Goal: Transaction & Acquisition: Purchase product/service

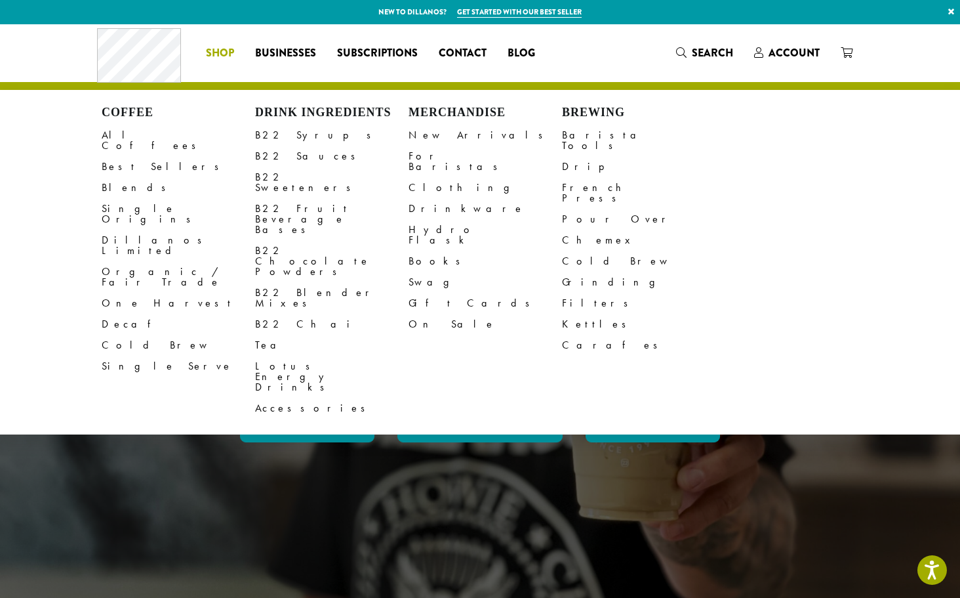
click at [220, 50] on span "Shop" at bounding box center [220, 53] width 28 height 16
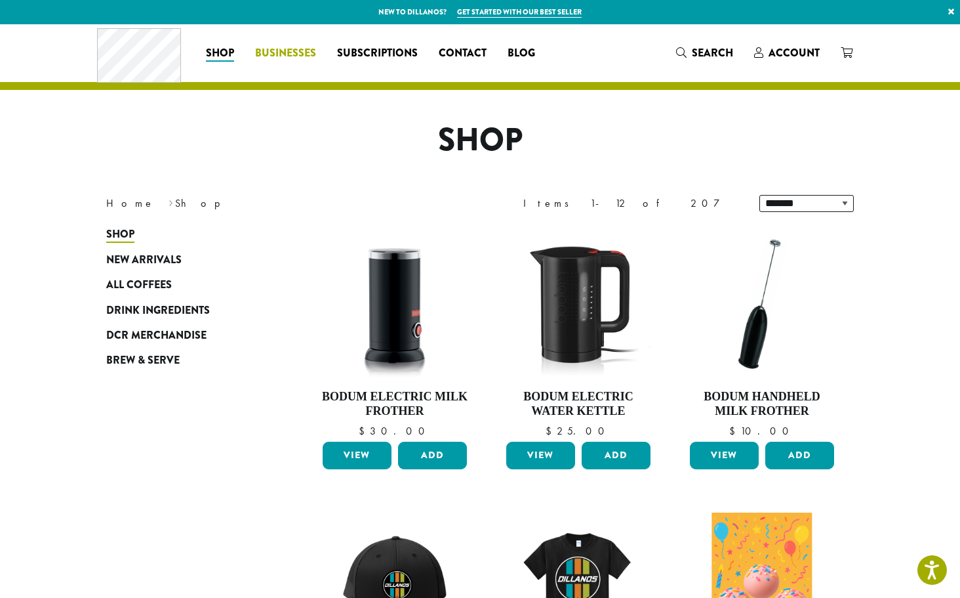
click at [286, 52] on span "Businesses" at bounding box center [285, 53] width 61 height 16
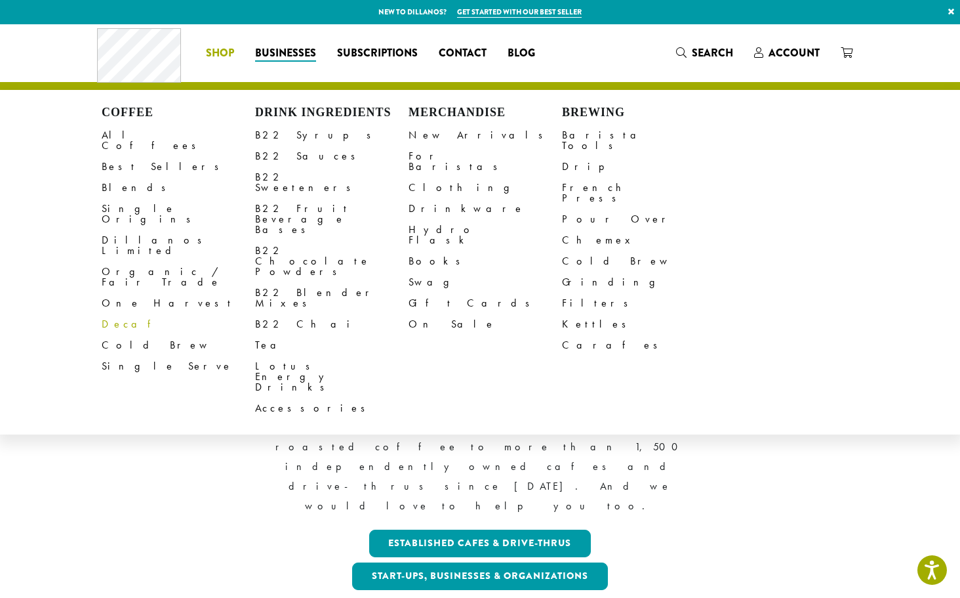
click at [121, 314] on link "Decaf" at bounding box center [179, 324] width 154 height 21
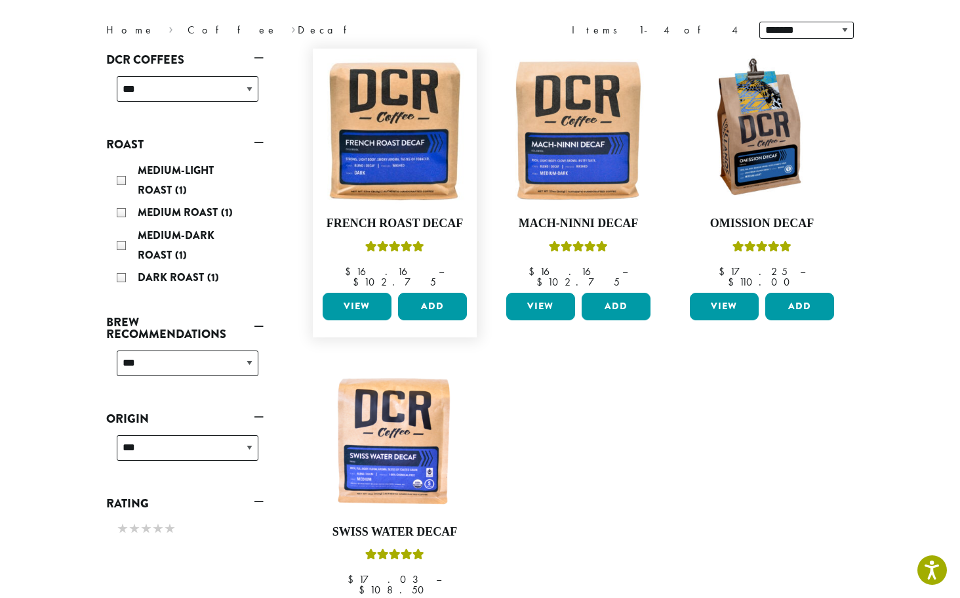
scroll to position [171, 0]
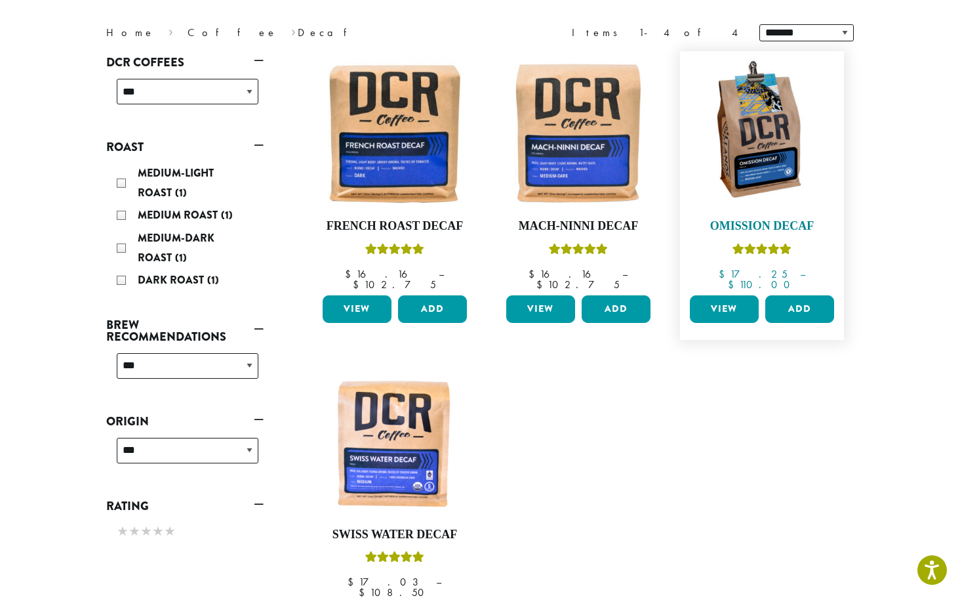
click at [777, 208] on link "Omission Decaf $ 17.25 – $ 110.00 Price range: $17.25 through $110.00" at bounding box center [762, 174] width 151 height 232
click at [766, 223] on h4 "Omission Decaf" at bounding box center [762, 226] width 151 height 14
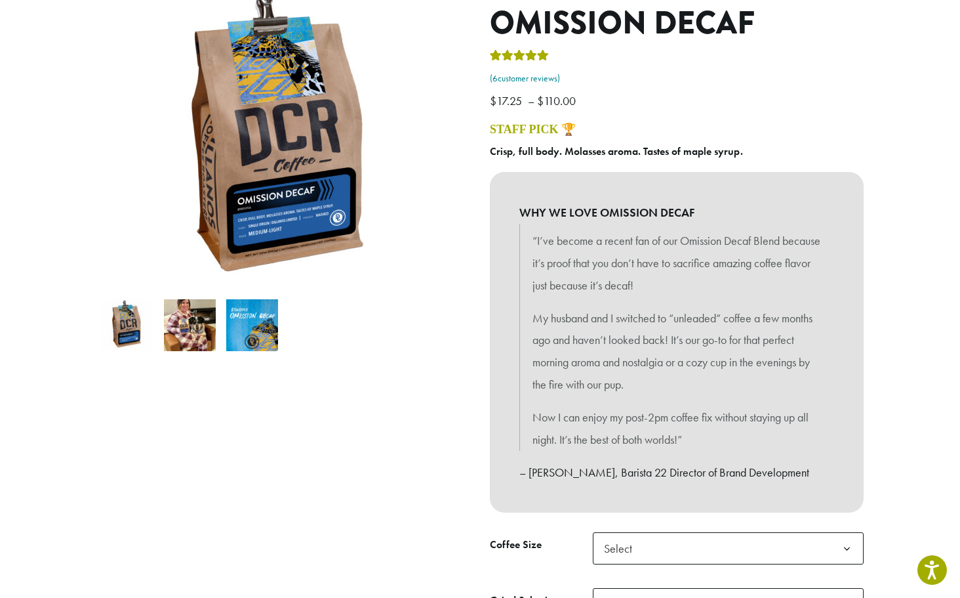
scroll to position [180, 0]
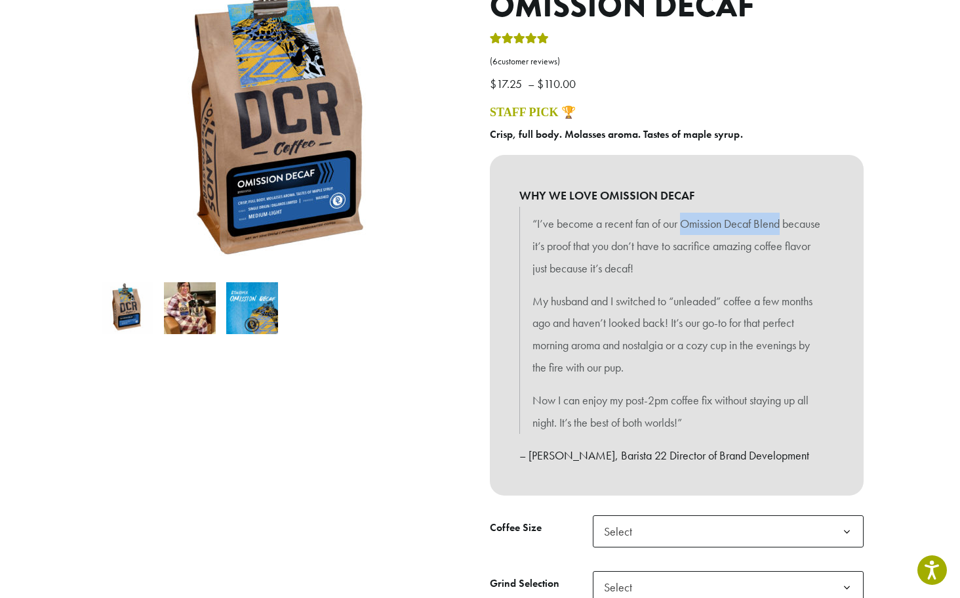
drag, startPoint x: 789, startPoint y: 219, endPoint x: 684, endPoint y: 223, distance: 105.7
click at [683, 222] on p "“I’ve become a recent fan of our Omission Decaf Blend because it’s proof that y…" at bounding box center [677, 246] width 289 height 66
copy p "Omission Decaf Blend"
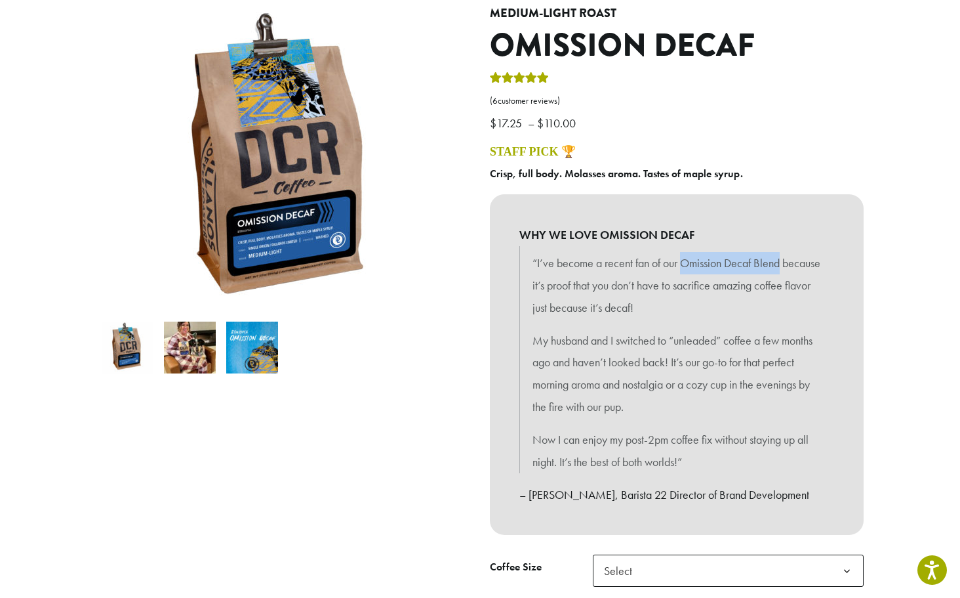
scroll to position [78, 0]
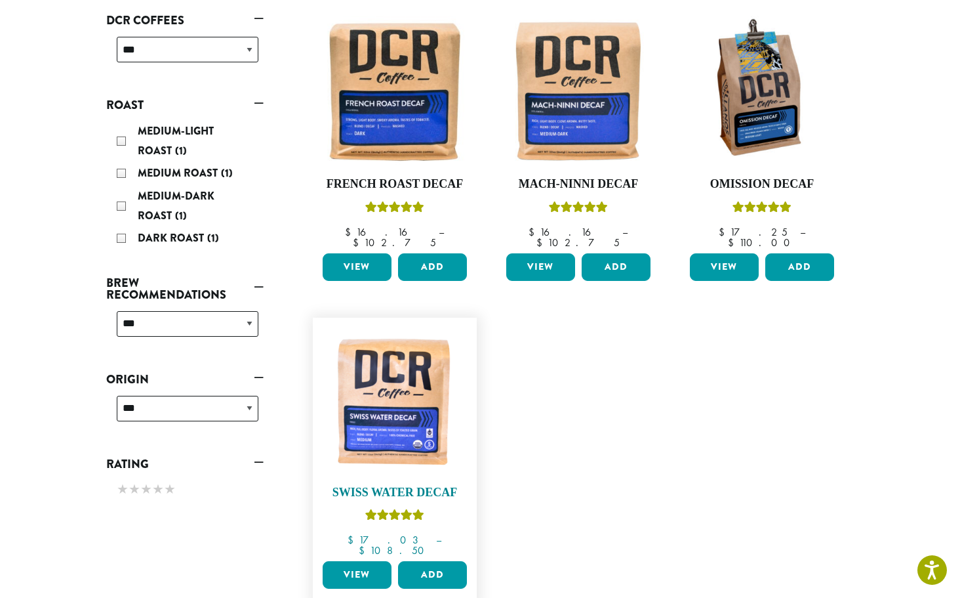
scroll to position [215, 0]
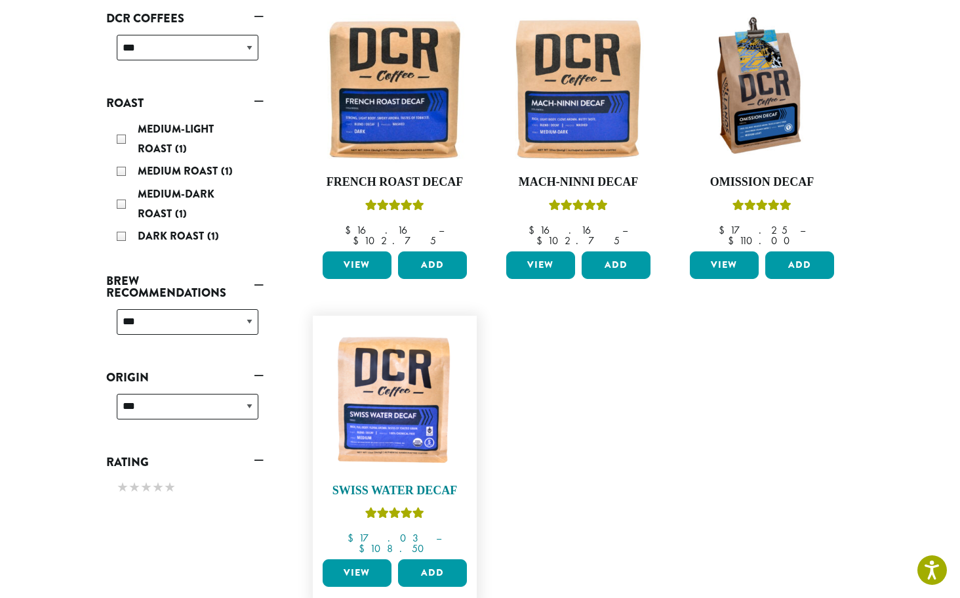
click at [394, 483] on h4 "Swiss Water Decaf" at bounding box center [394, 490] width 151 height 14
click at [445, 127] on img at bounding box center [394, 89] width 151 height 151
click at [604, 133] on img at bounding box center [578, 89] width 151 height 151
click at [585, 120] on img at bounding box center [578, 89] width 151 height 151
click at [549, 251] on link "View" at bounding box center [540, 265] width 69 height 28
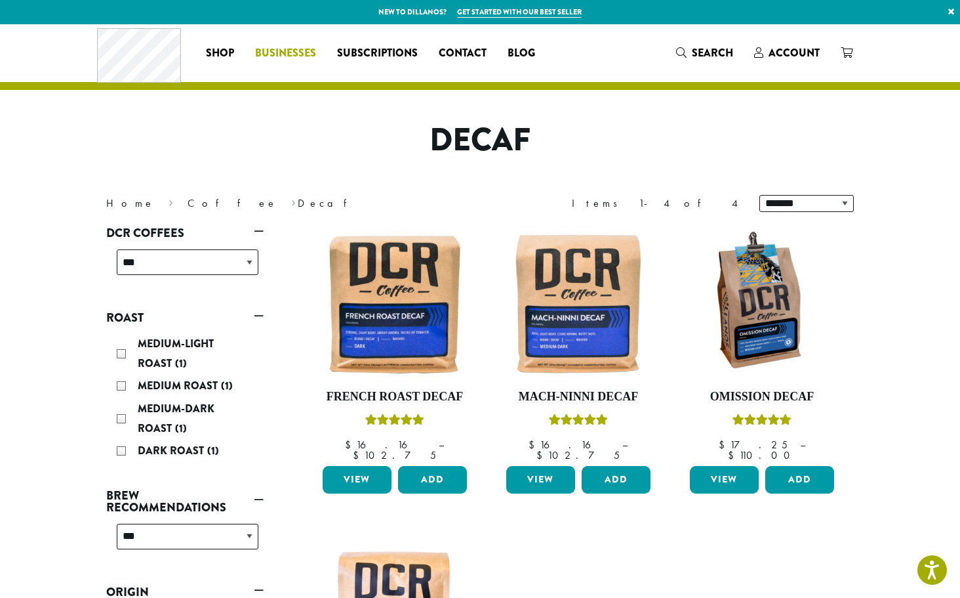
scroll to position [0, 0]
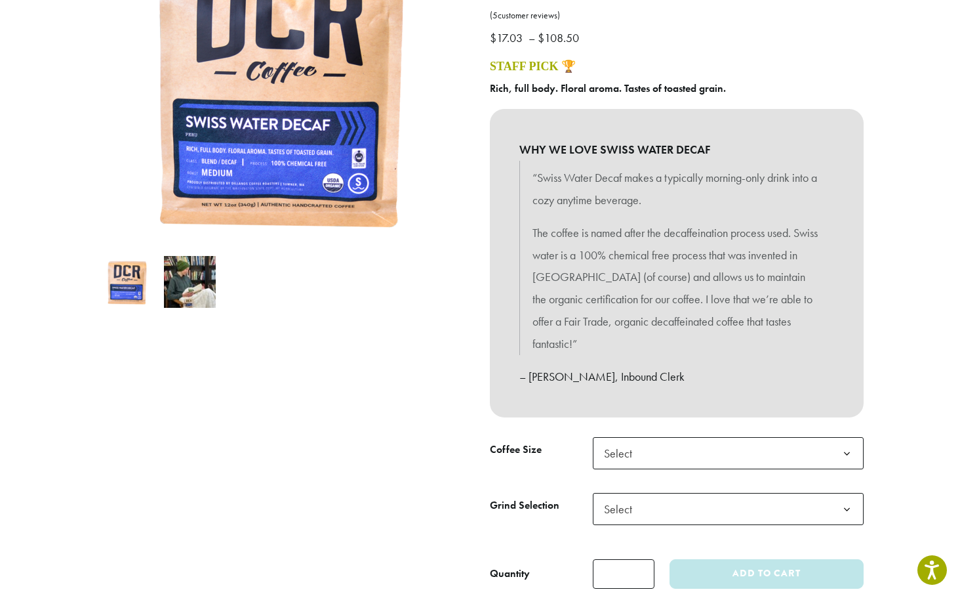
scroll to position [226, 0]
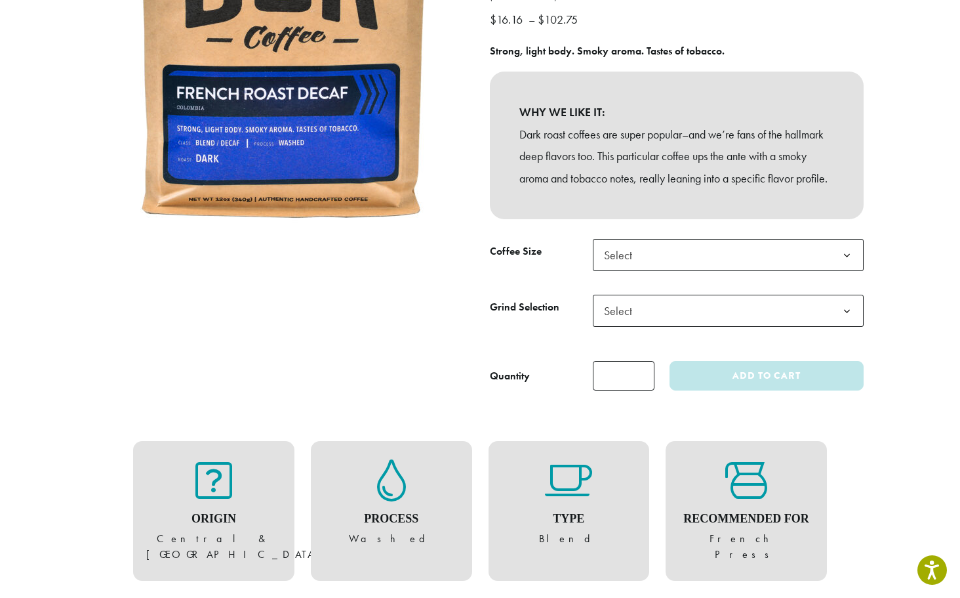
scroll to position [174, 0]
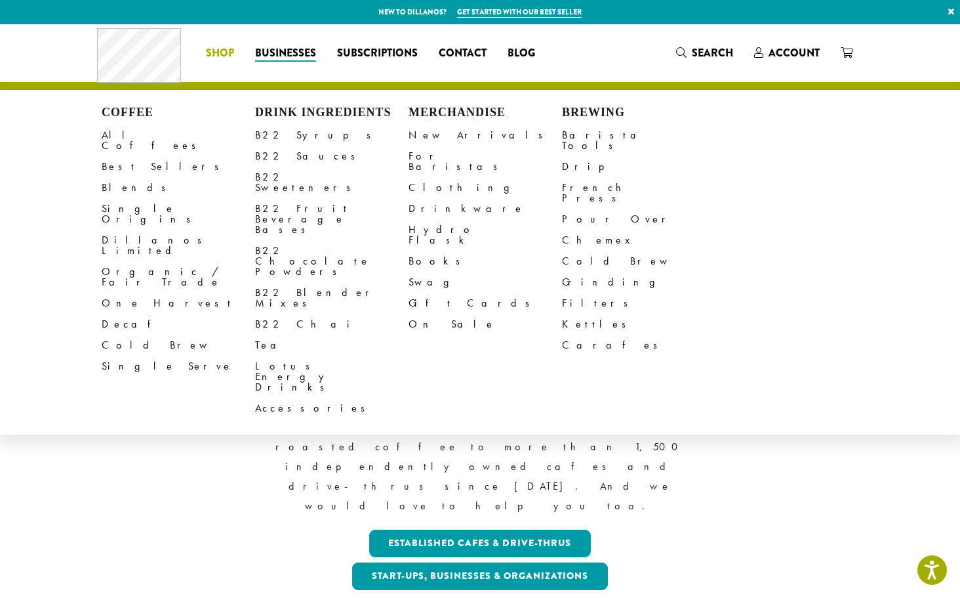
click at [222, 37] on div "Coffee All Coffees Best Sellers Blends Single Origins Dillanos Limited Organic …" at bounding box center [321, 53] width 449 height 54
click at [222, 50] on span "Shop" at bounding box center [220, 53] width 28 height 16
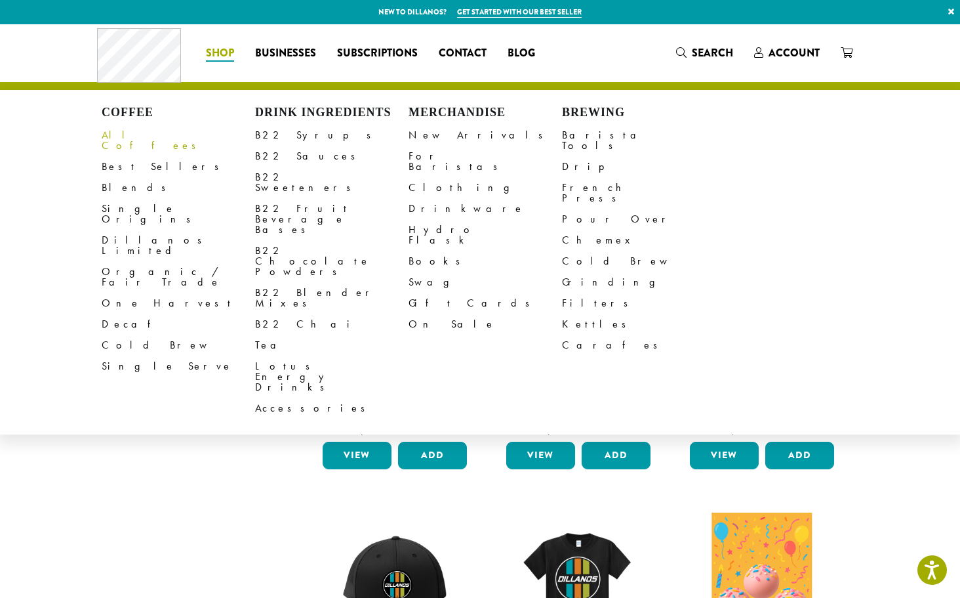
click at [138, 133] on link "All Coffees" at bounding box center [179, 140] width 154 height 31
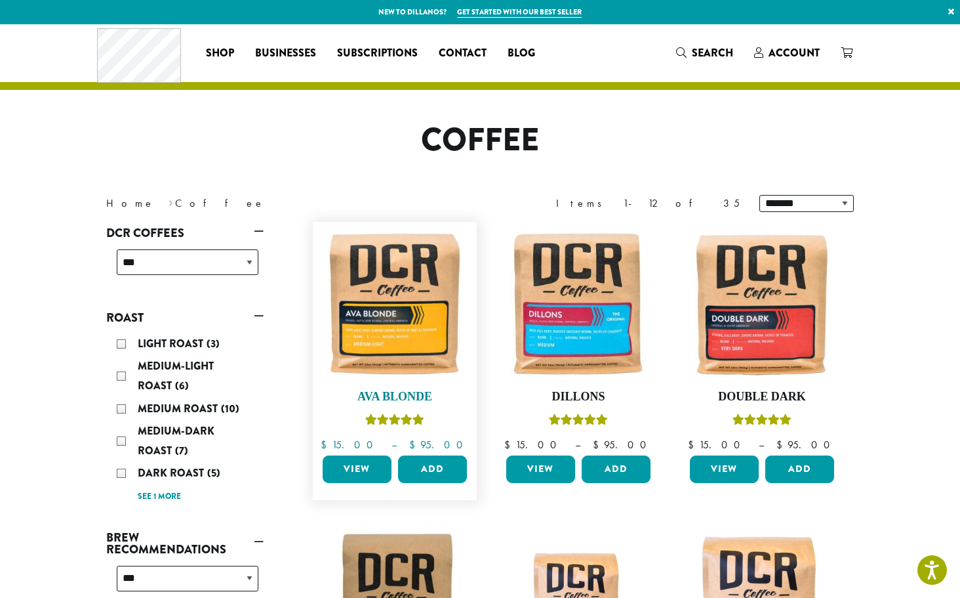
click at [381, 343] on img at bounding box center [394, 303] width 151 height 151
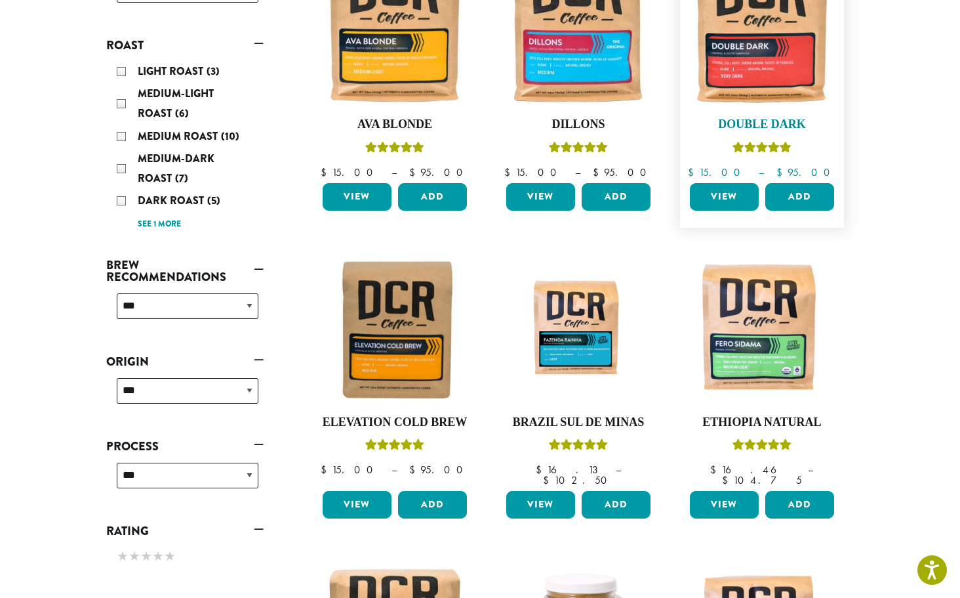
scroll to position [273, 0]
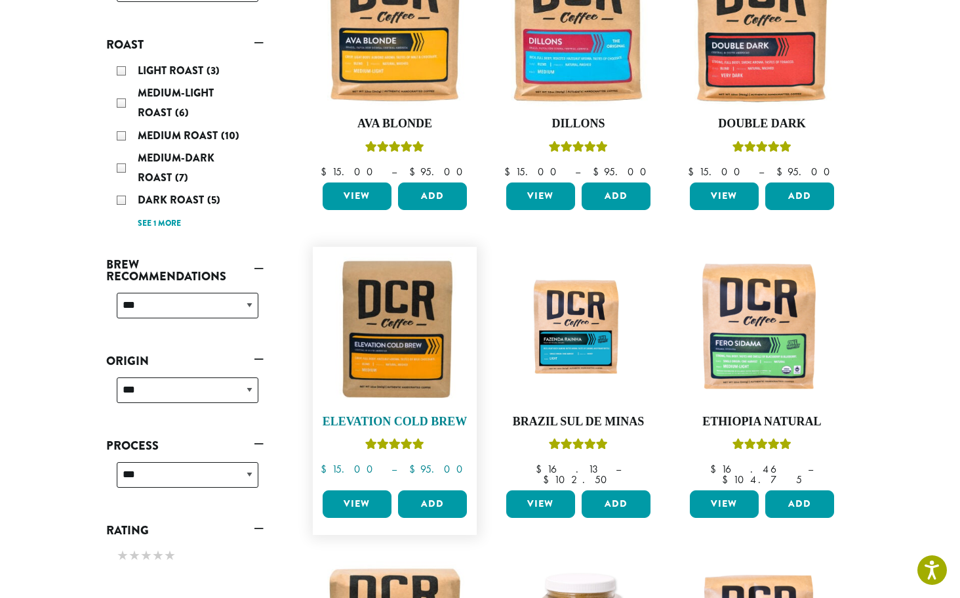
click at [388, 366] on img at bounding box center [394, 328] width 151 height 151
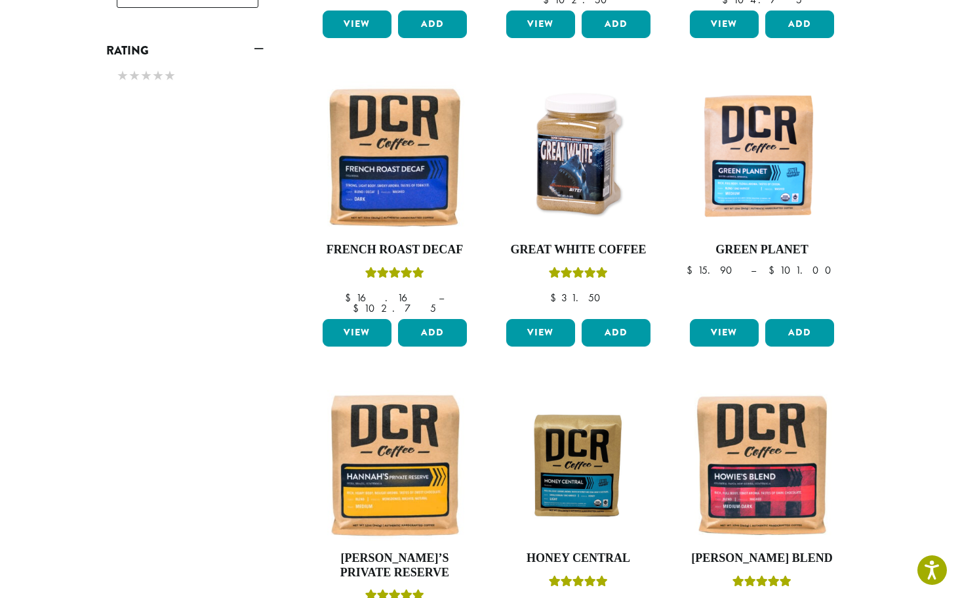
scroll to position [756, 0]
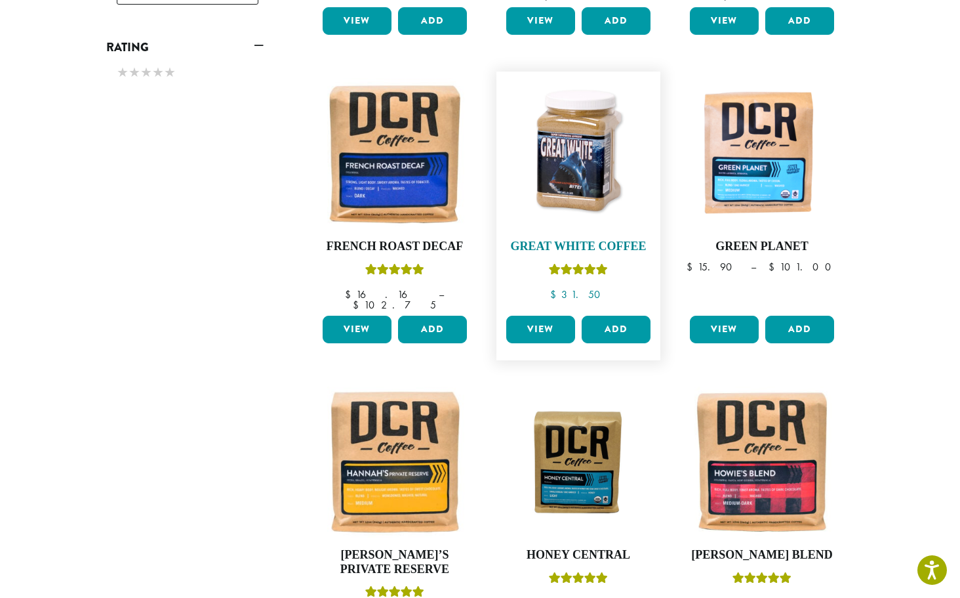
click at [565, 163] on img at bounding box center [578, 153] width 151 height 151
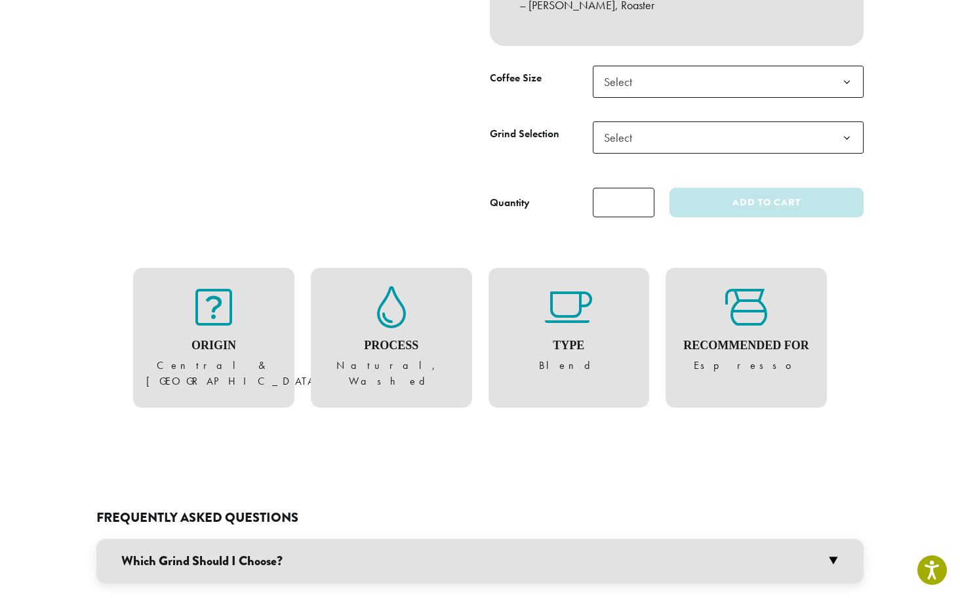
scroll to position [653, 0]
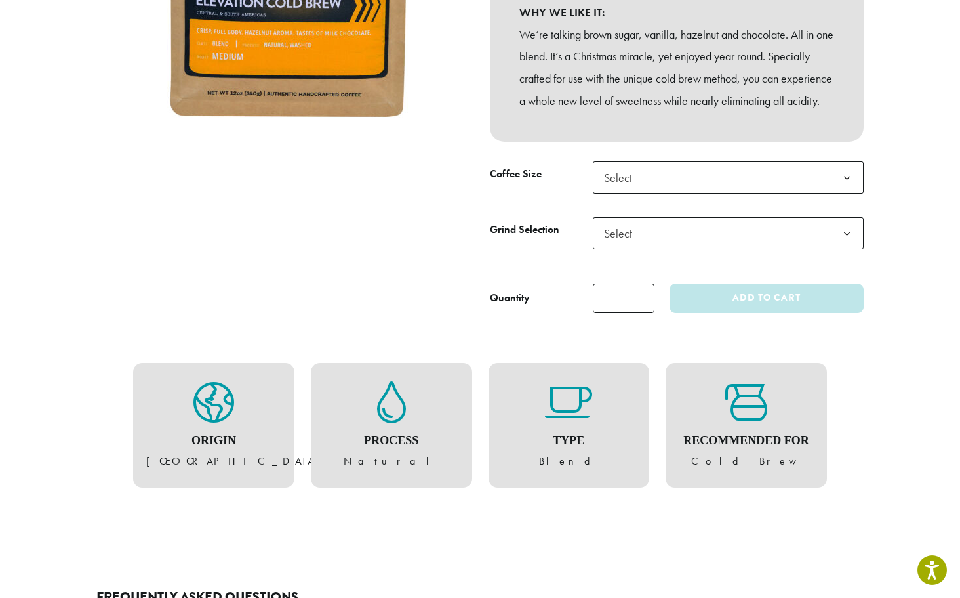
scroll to position [348, 0]
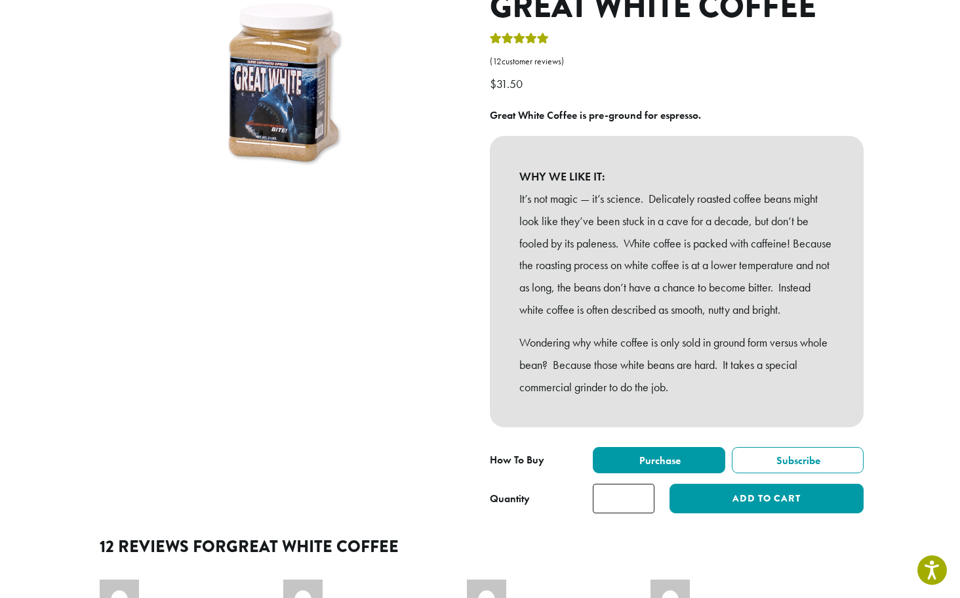
scroll to position [160, 0]
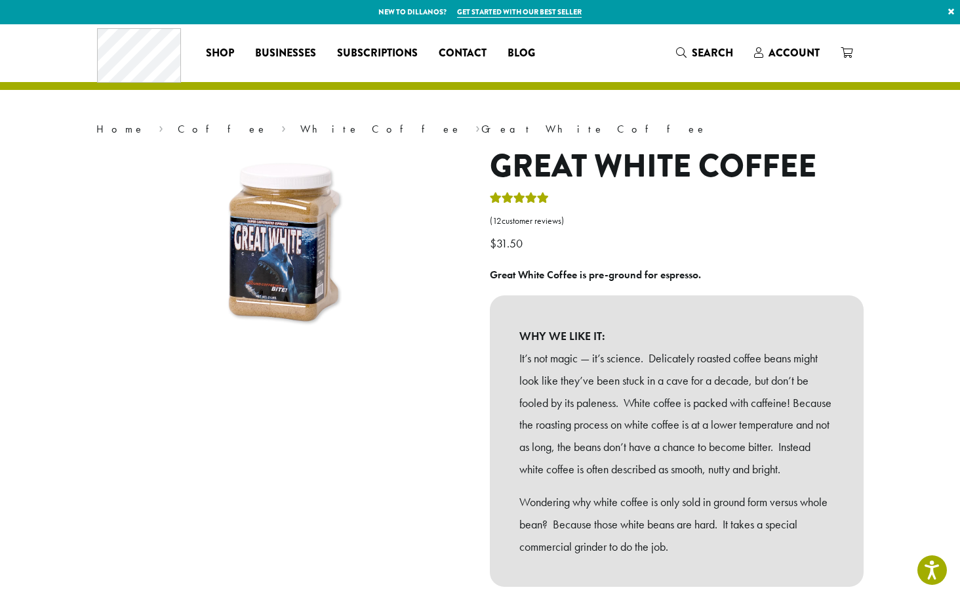
scroll to position [0, 0]
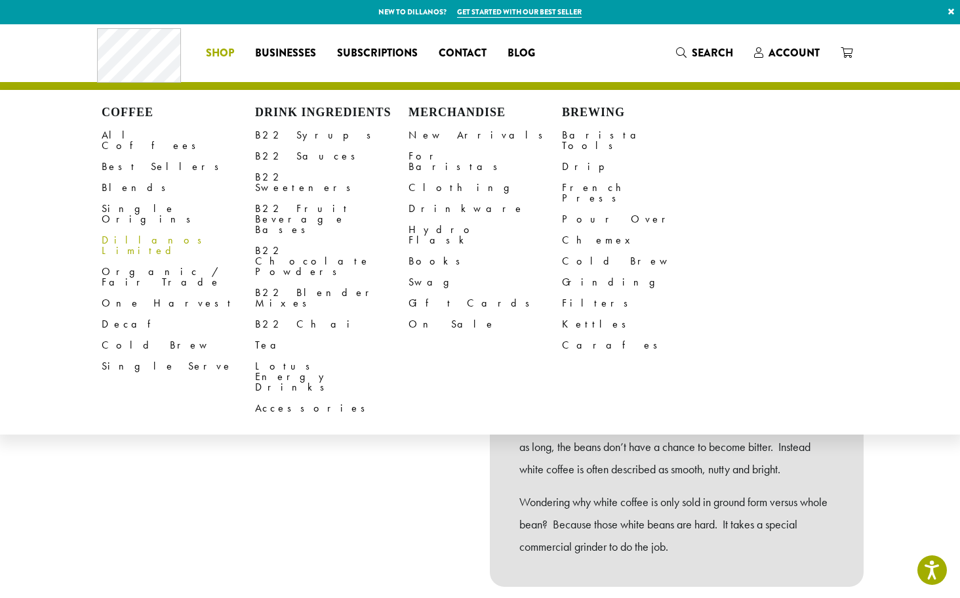
click at [162, 230] on link "Dillanos Limited" at bounding box center [179, 245] width 154 height 31
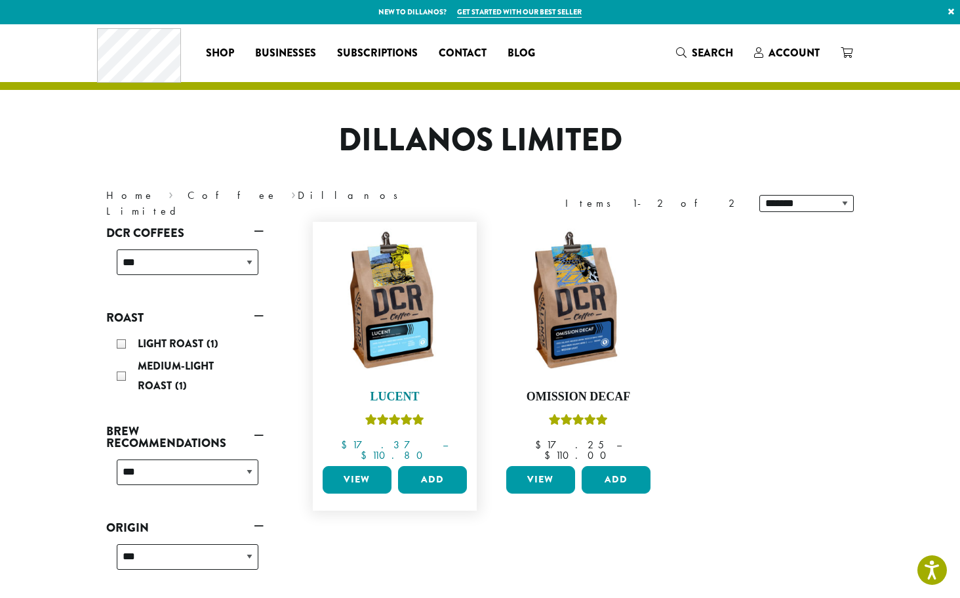
click at [409, 321] on img at bounding box center [394, 303] width 151 height 151
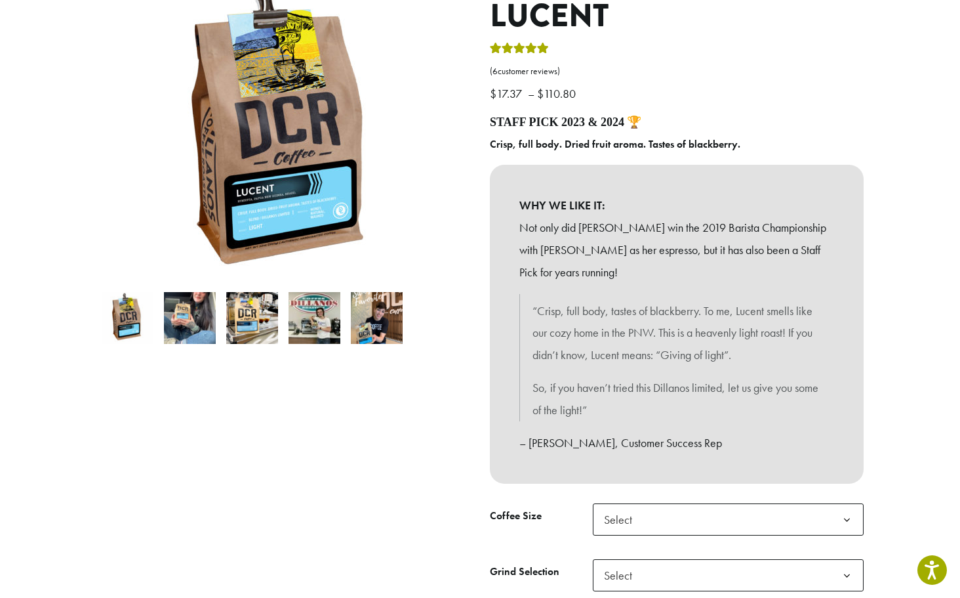
scroll to position [172, 0]
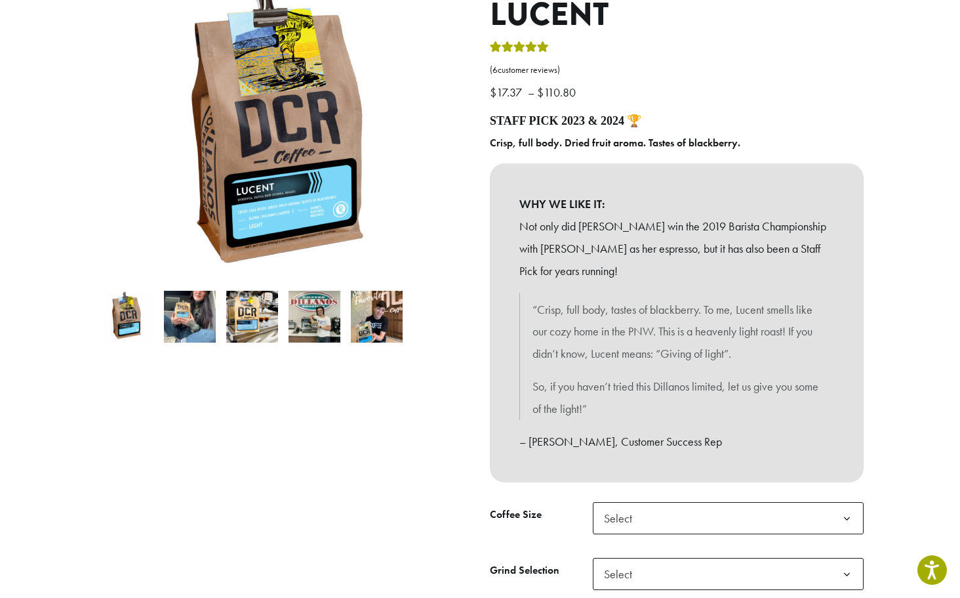
click at [189, 321] on img at bounding box center [190, 317] width 52 height 52
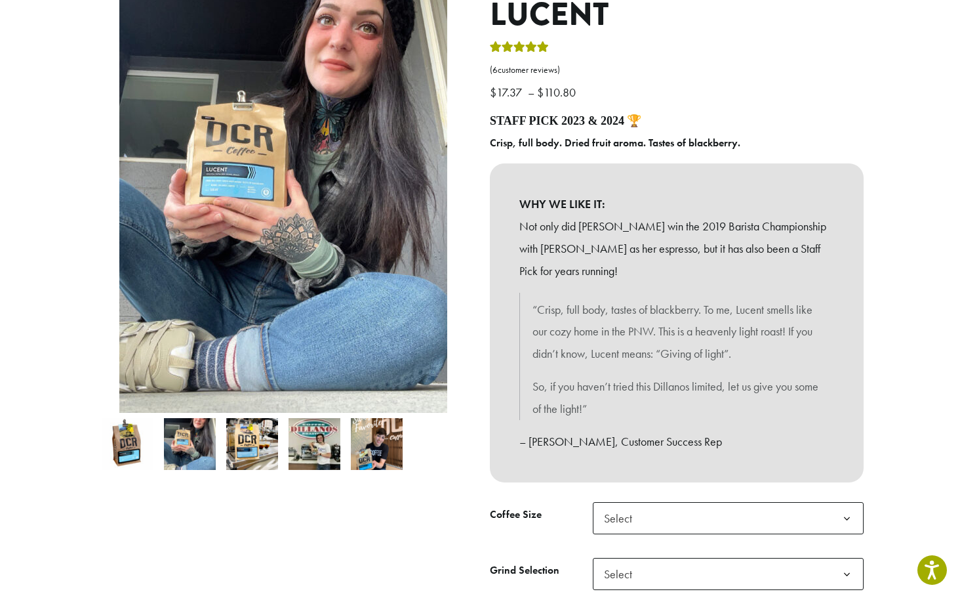
click at [251, 432] on img at bounding box center [252, 444] width 52 height 52
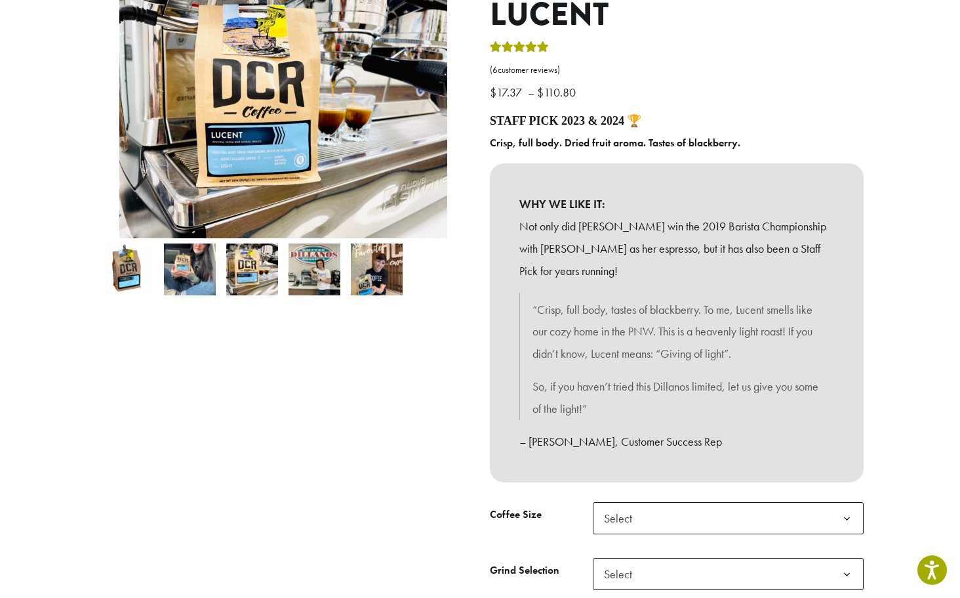
click at [325, 269] on img at bounding box center [315, 269] width 52 height 52
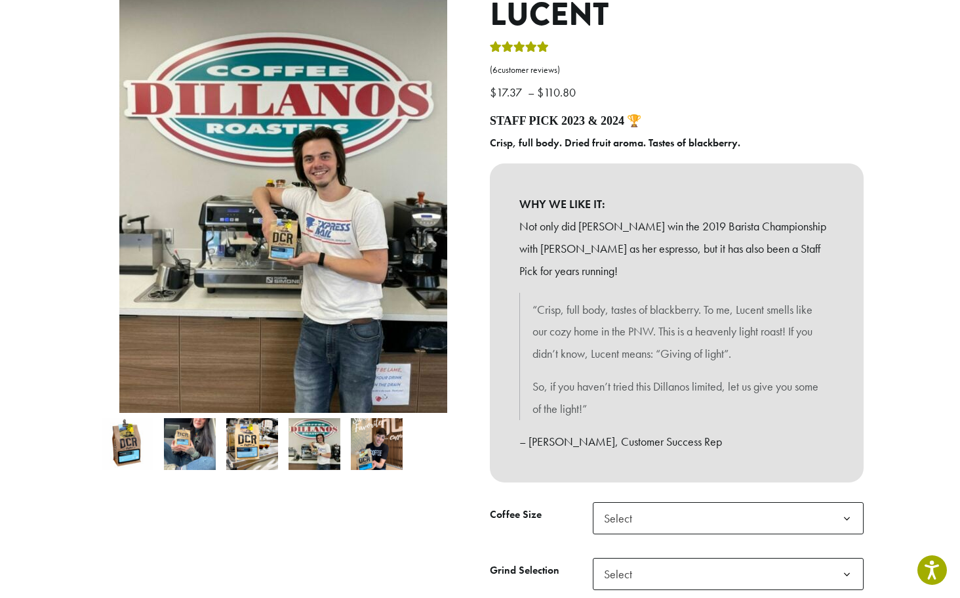
click at [377, 438] on img at bounding box center [377, 444] width 52 height 52
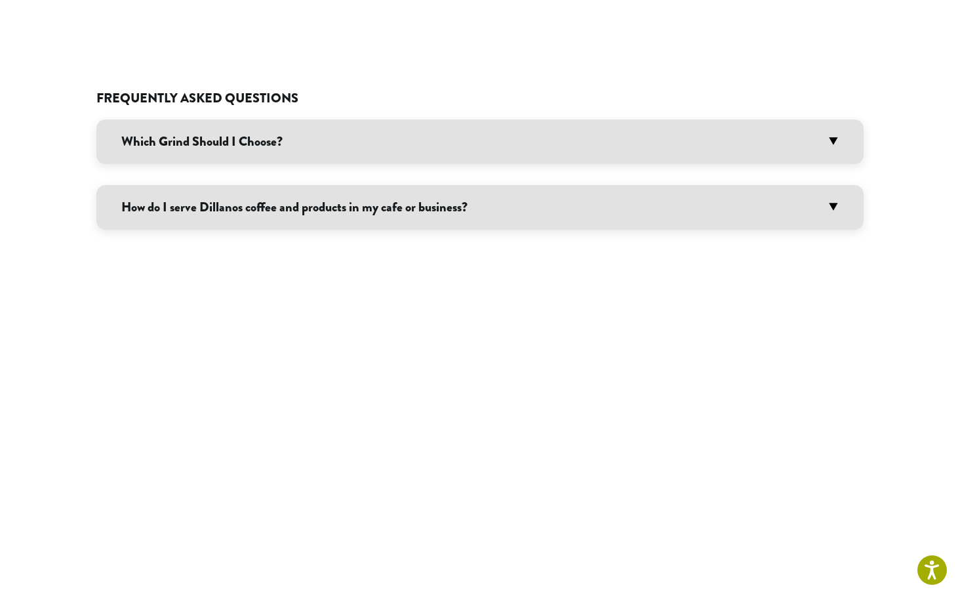
scroll to position [1009, 0]
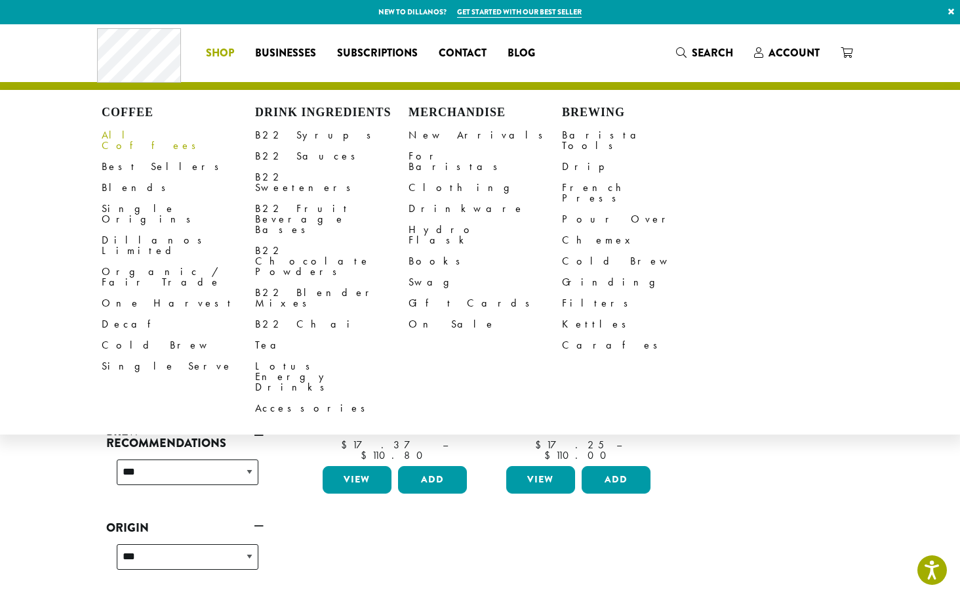
click at [131, 136] on link "All Coffees" at bounding box center [179, 140] width 154 height 31
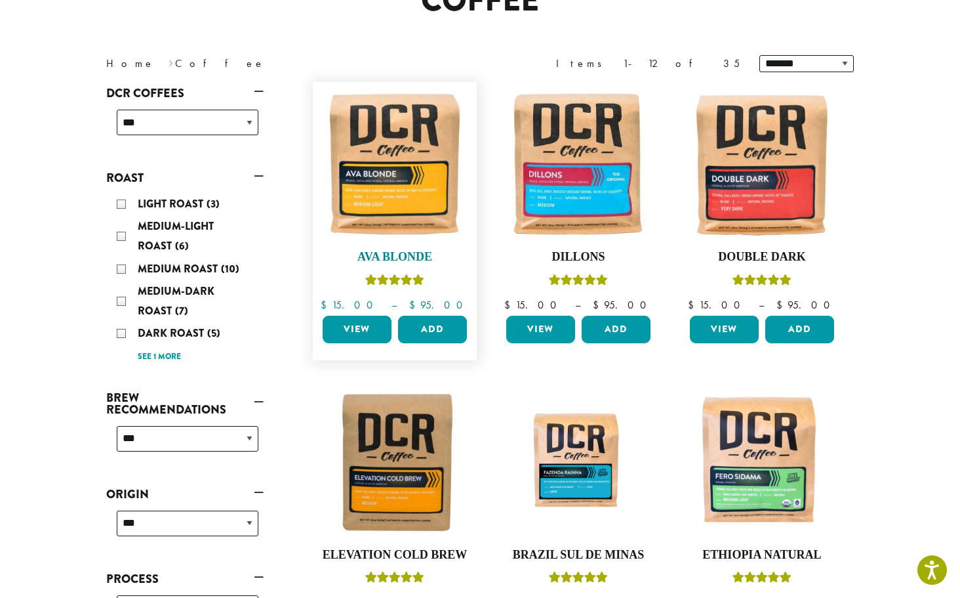
scroll to position [144, 0]
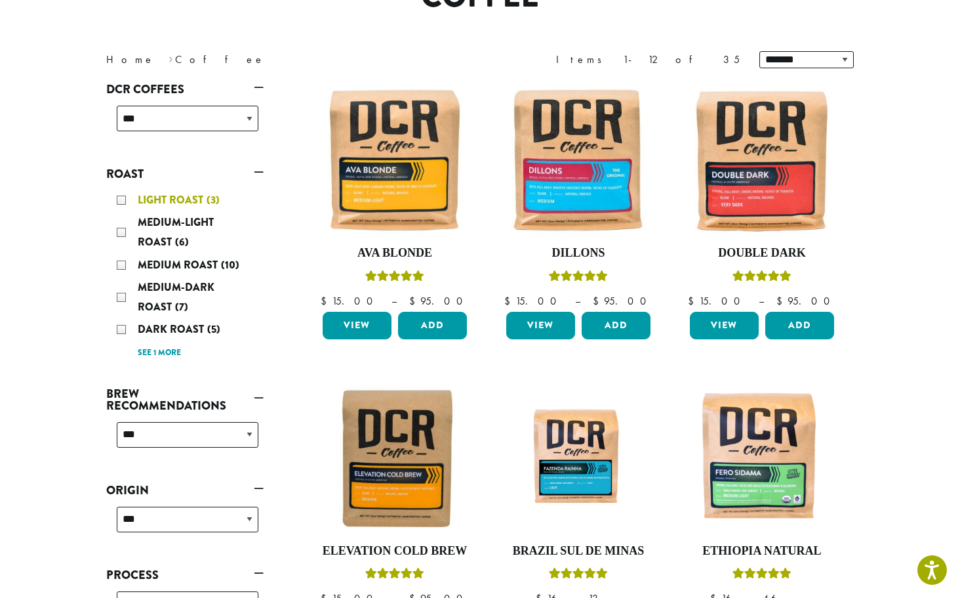
click at [121, 199] on div "Light Roast (3)" at bounding box center [188, 200] width 142 height 20
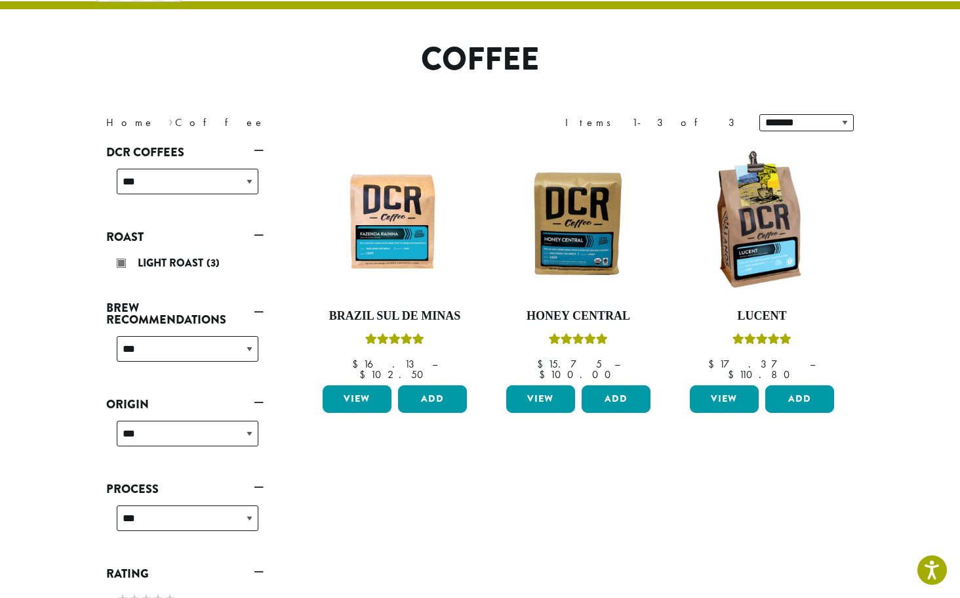
scroll to position [80, 0]
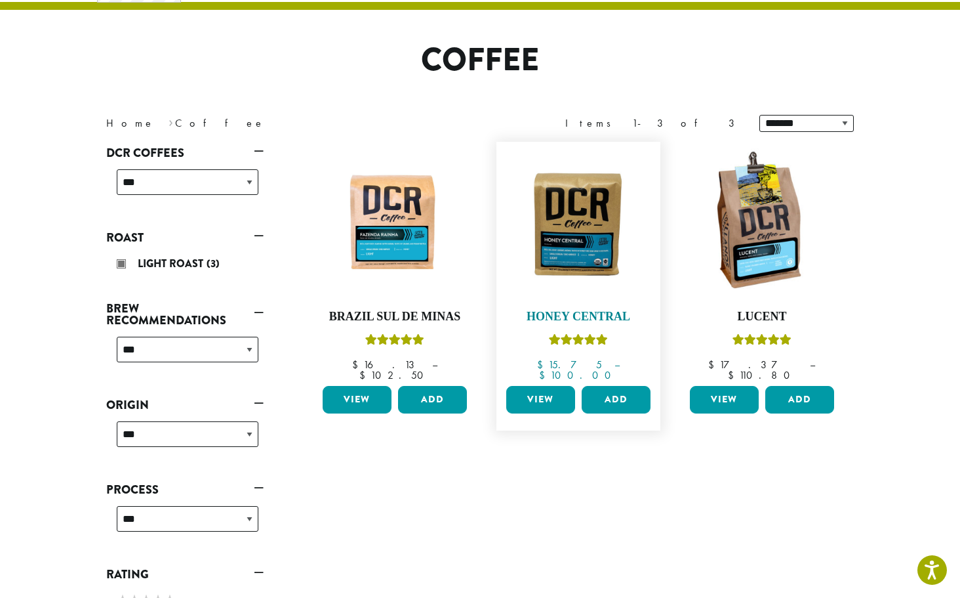
click at [611, 293] on div at bounding box center [578, 223] width 151 height 151
click at [396, 314] on h4 "Brazil Sul De Minas" at bounding box center [394, 317] width 151 height 14
click at [125, 263] on div "Light Roast (3)" at bounding box center [188, 264] width 142 height 20
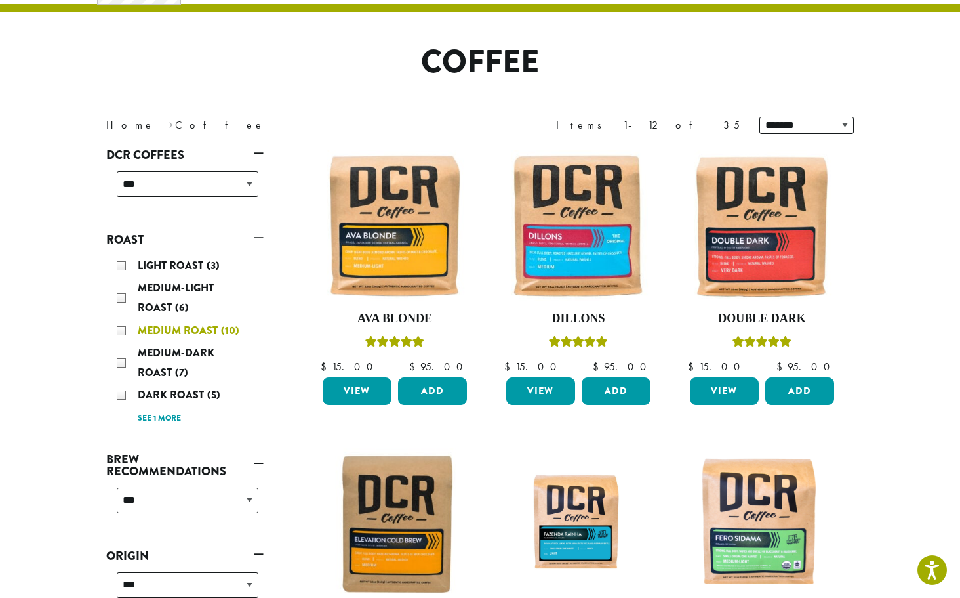
scroll to position [80, 0]
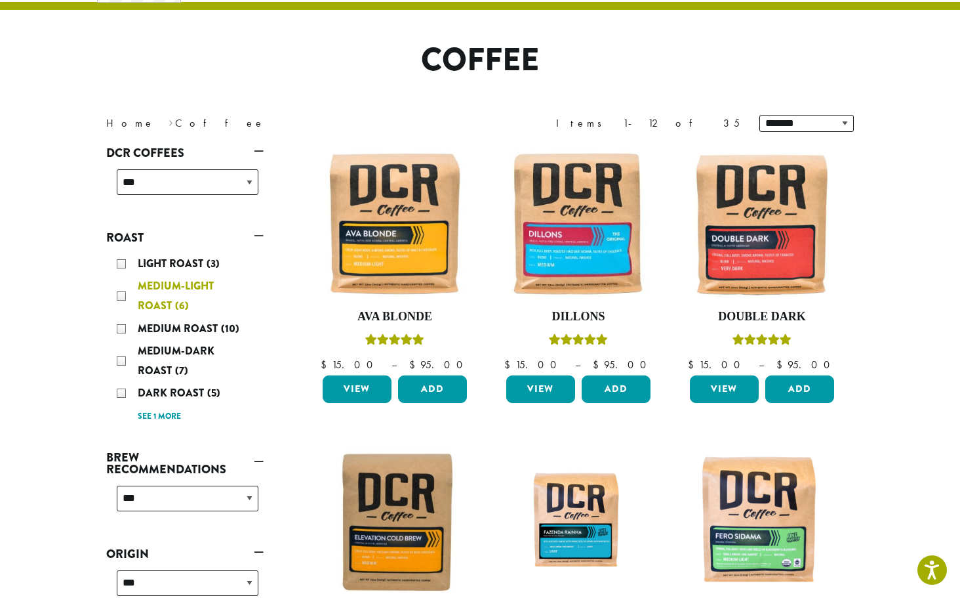
click at [122, 297] on div "Medium-Light Roast (6)" at bounding box center [188, 295] width 142 height 39
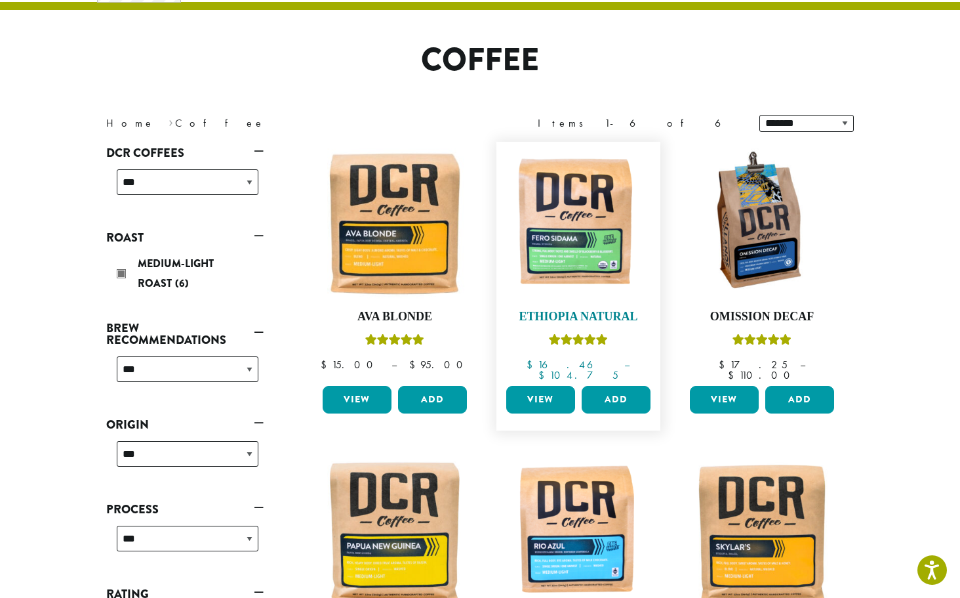
click at [593, 268] on img at bounding box center [578, 223] width 151 height 151
click at [603, 250] on img at bounding box center [578, 223] width 151 height 151
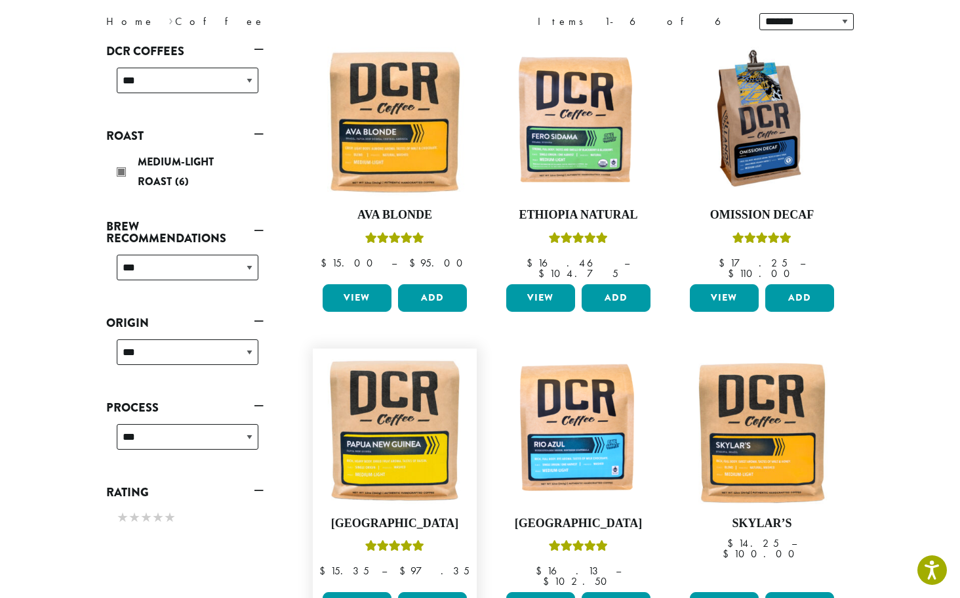
scroll to position [180, 0]
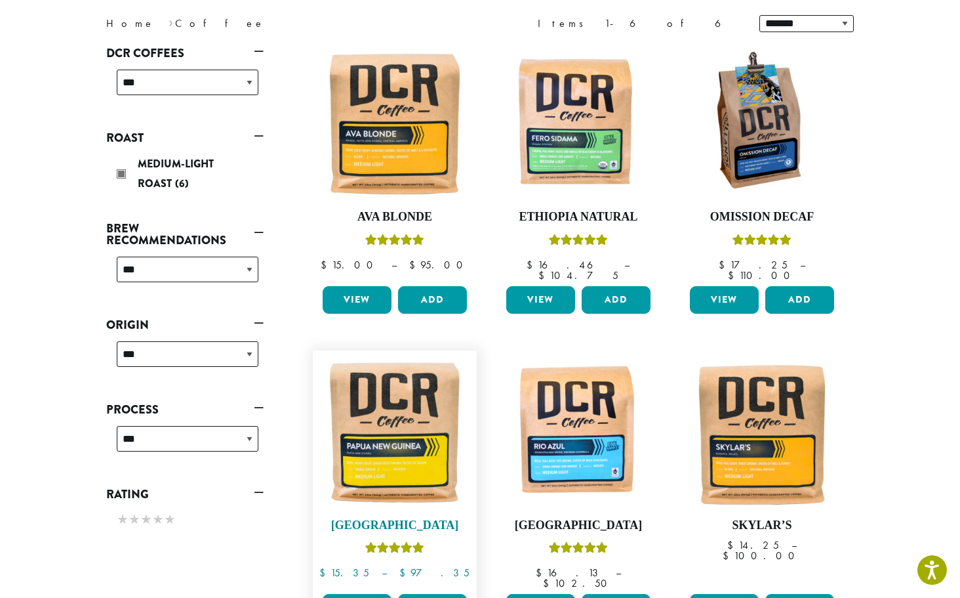
click at [390, 401] on img at bounding box center [394, 432] width 151 height 151
click at [574, 449] on img at bounding box center [578, 432] width 151 height 151
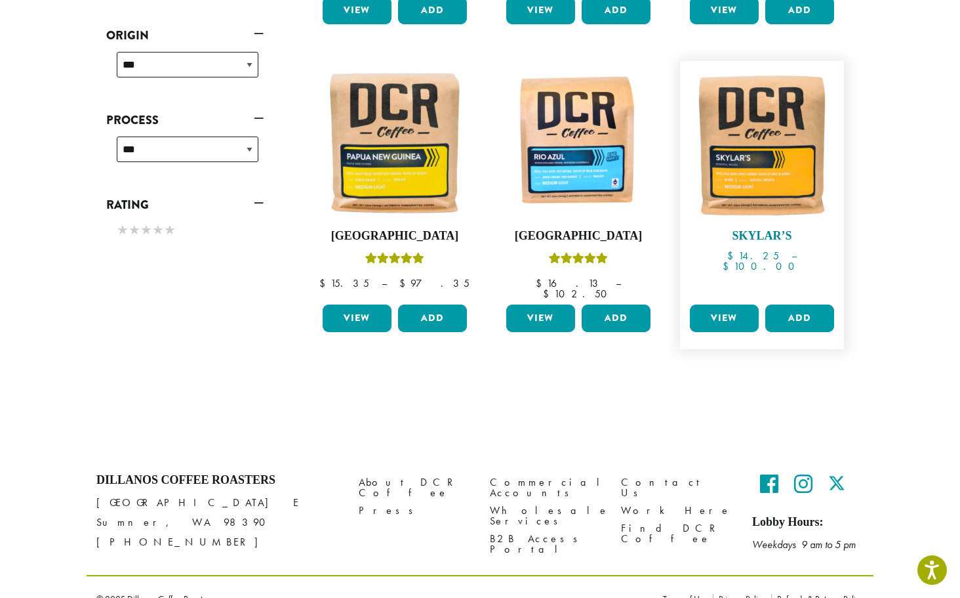
click at [790, 137] on img at bounding box center [762, 143] width 151 height 151
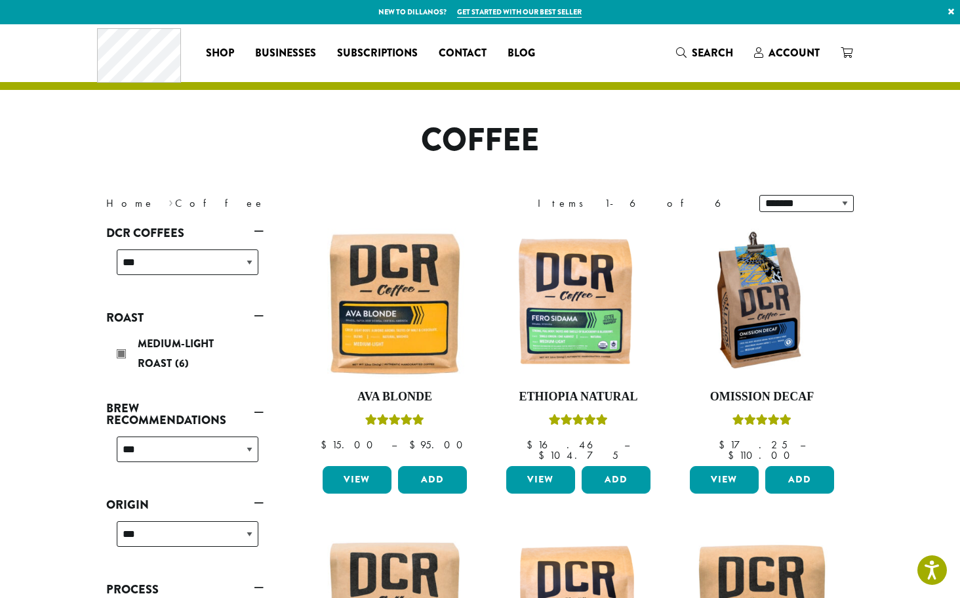
scroll to position [0, 0]
click at [777, 289] on img at bounding box center [762, 303] width 151 height 151
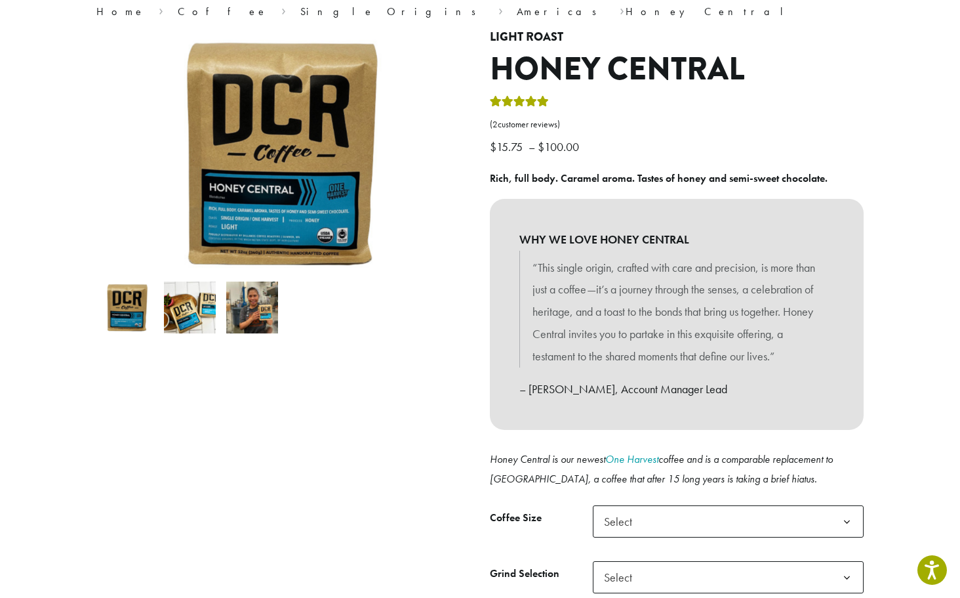
scroll to position [79, 0]
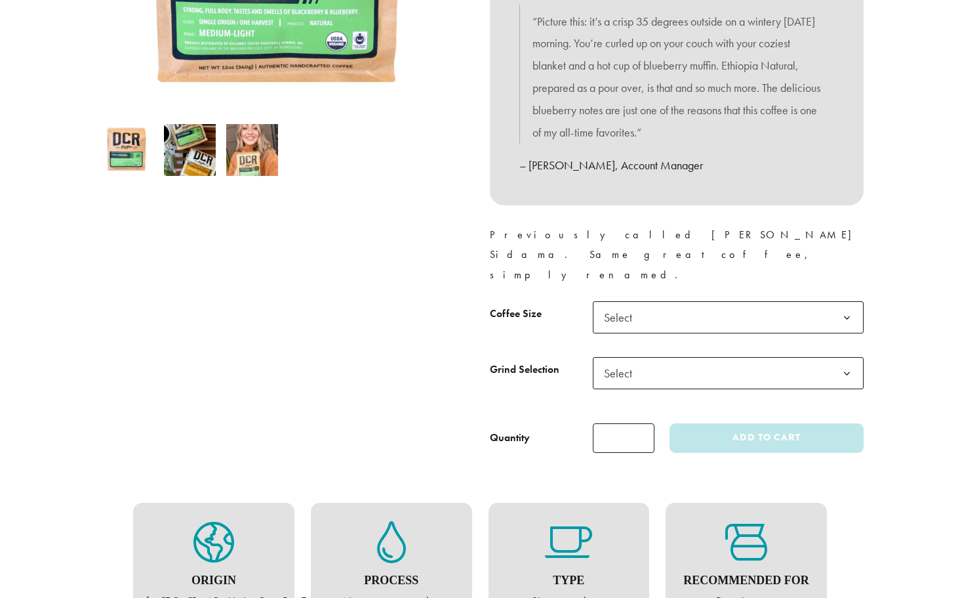
scroll to position [408, 0]
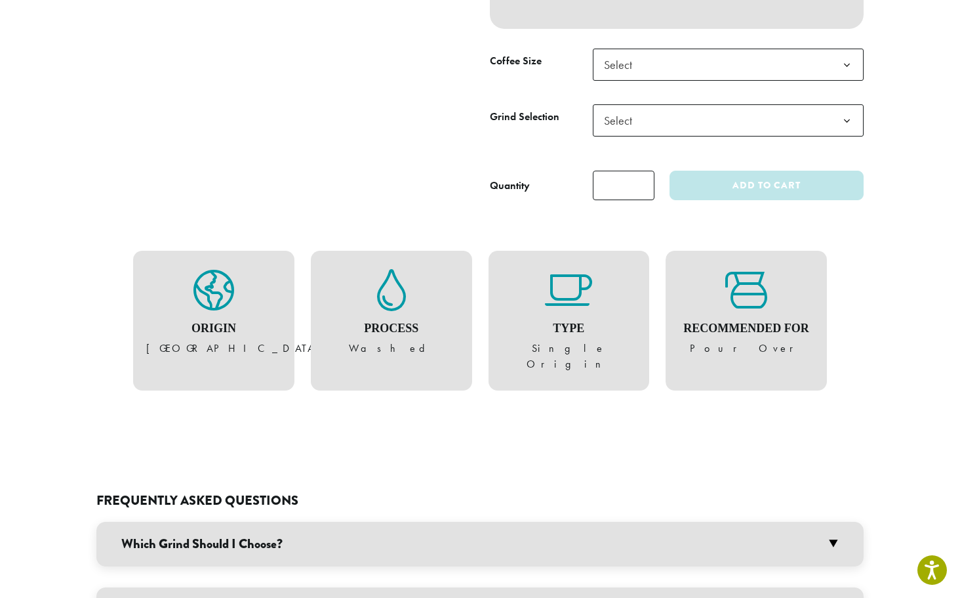
scroll to position [661, 0]
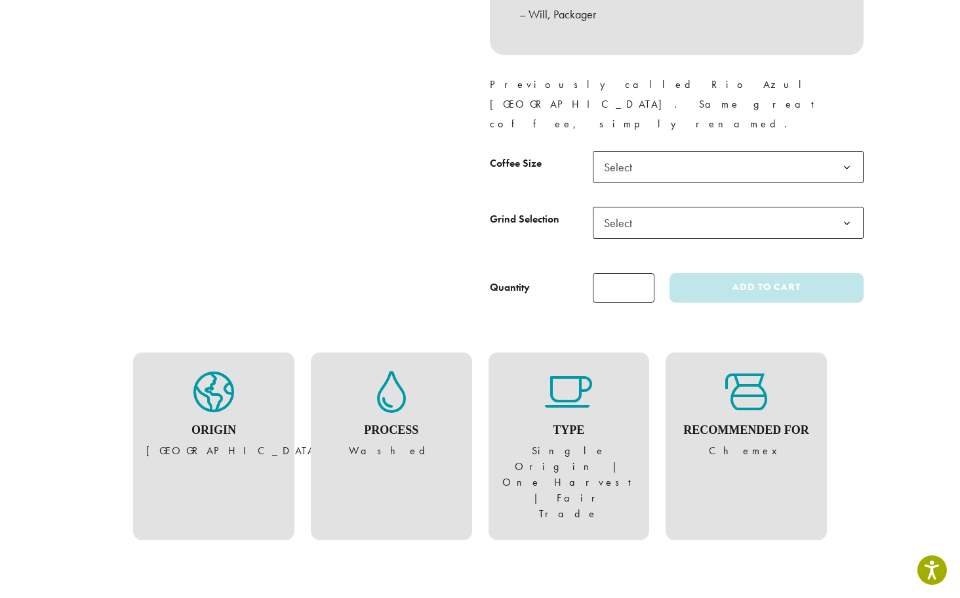
scroll to position [634, 0]
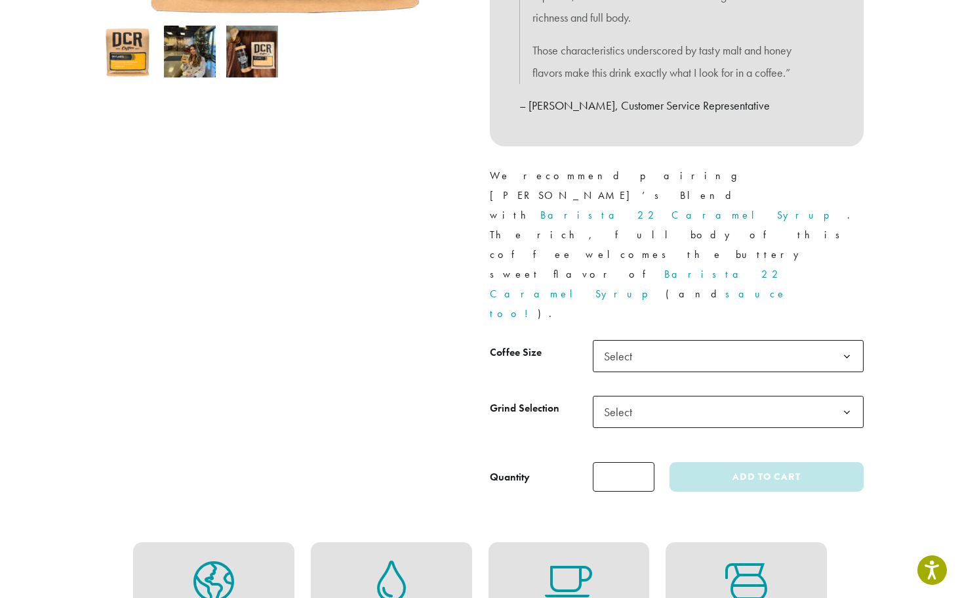
scroll to position [457, 0]
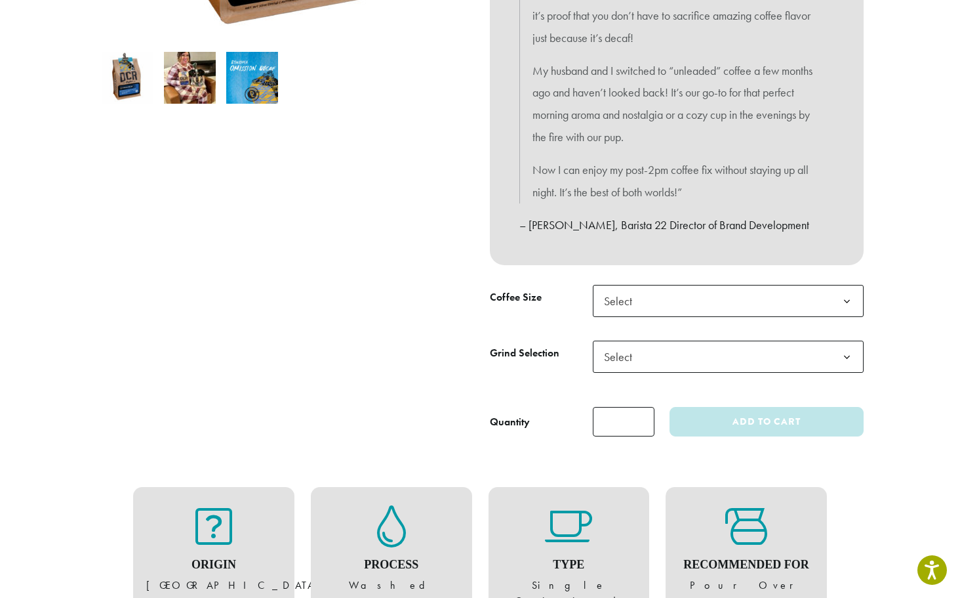
scroll to position [491, 0]
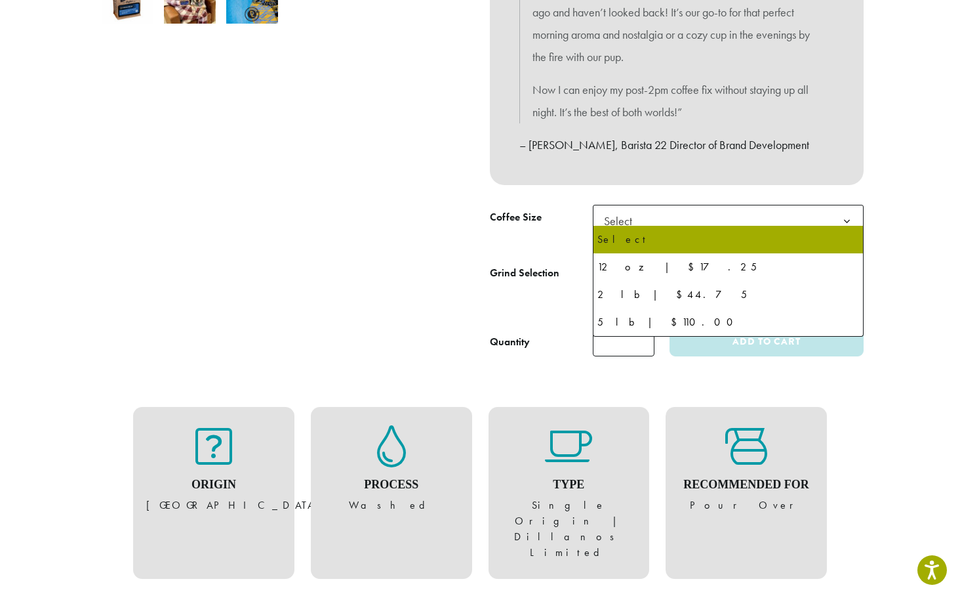
click at [743, 215] on span "Select" at bounding box center [728, 221] width 271 height 32
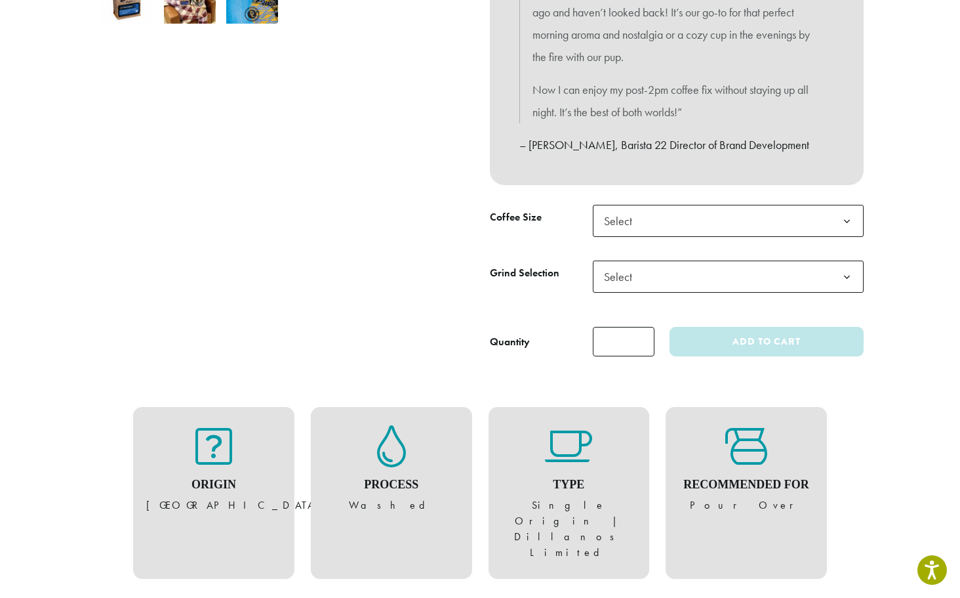
click at [771, 249] on tbody "**********" at bounding box center [677, 261] width 374 height 112
click at [764, 272] on span "Select" at bounding box center [728, 276] width 271 height 32
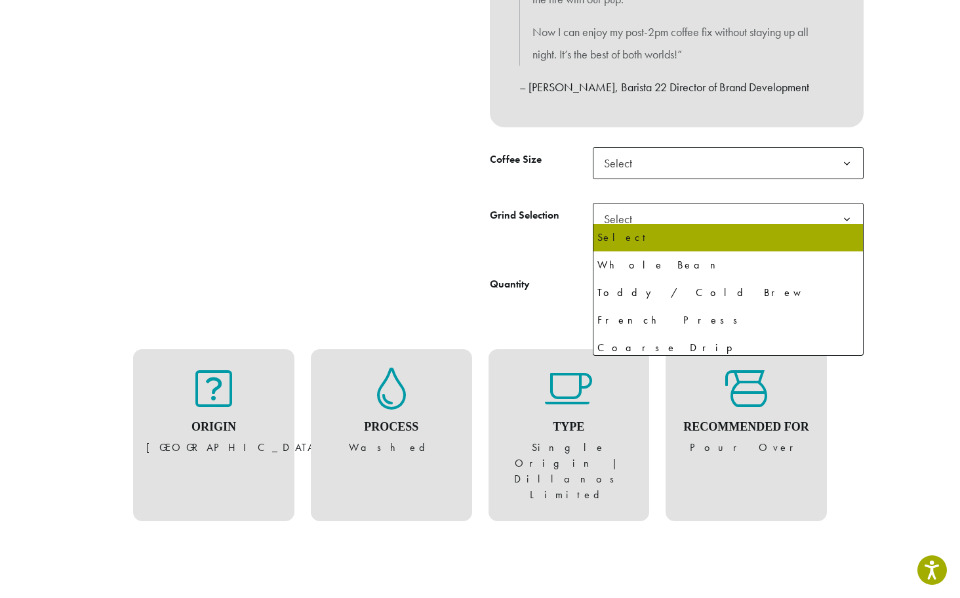
scroll to position [550, 0]
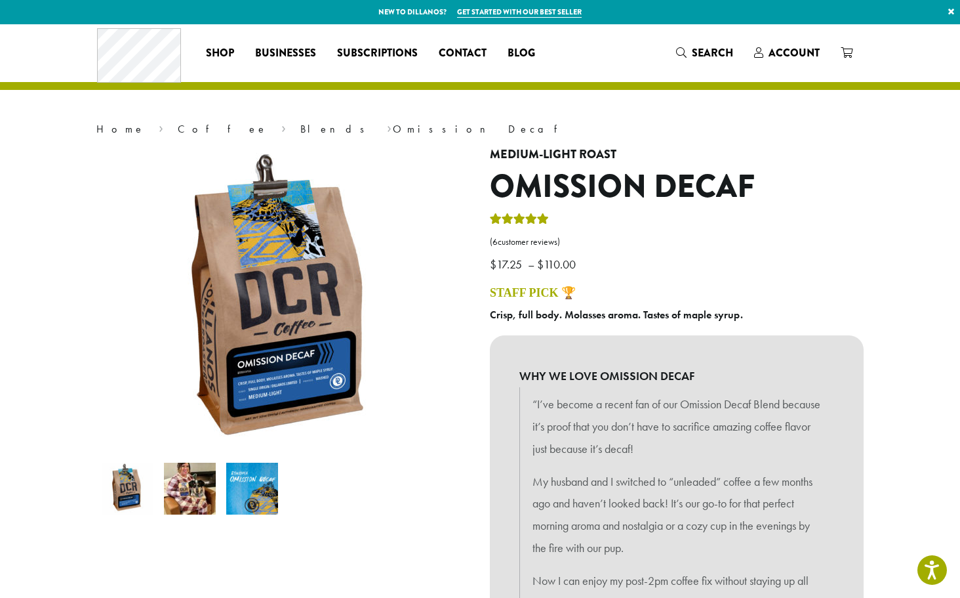
scroll to position [0, 0]
